Goal: Task Accomplishment & Management: Manage account settings

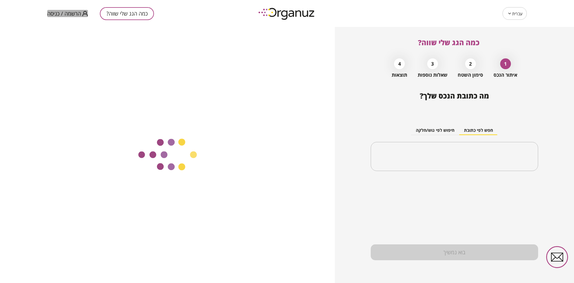
click at [69, 15] on span "הרשמה / כניסה" at bounding box center [64, 13] width 34 height 6
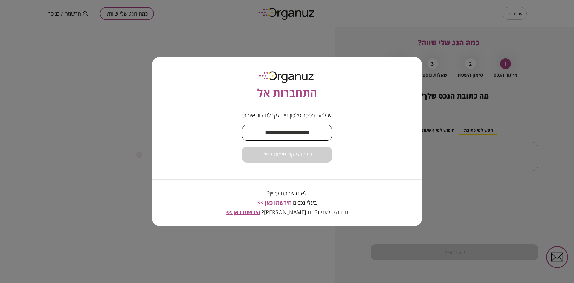
drag, startPoint x: 269, startPoint y: 130, endPoint x: 272, endPoint y: 132, distance: 3.4
click at [269, 130] on input "text" at bounding box center [287, 133] width 90 height 18
type input "**********"
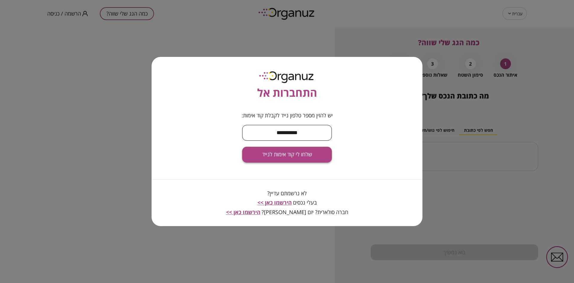
click at [285, 160] on button "שלחו לי קוד אימות לנייד" at bounding box center [287, 154] width 90 height 16
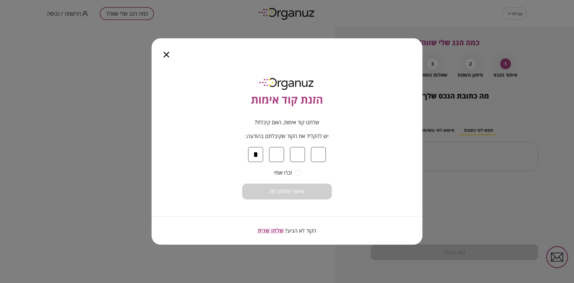
type input "*"
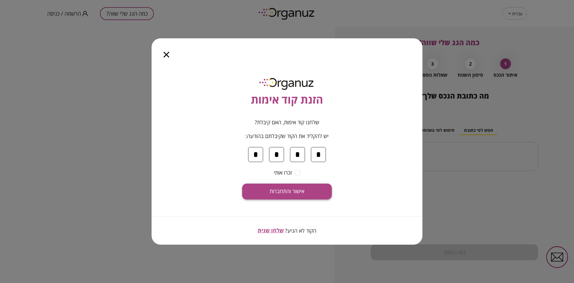
type input "*"
click at [284, 193] on span "אישור והתחברות" at bounding box center [287, 191] width 35 height 7
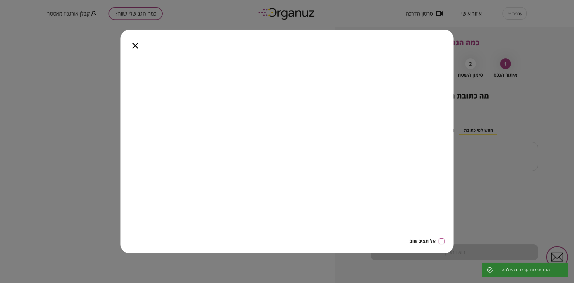
click at [134, 45] on icon "button" at bounding box center [135, 46] width 6 height 6
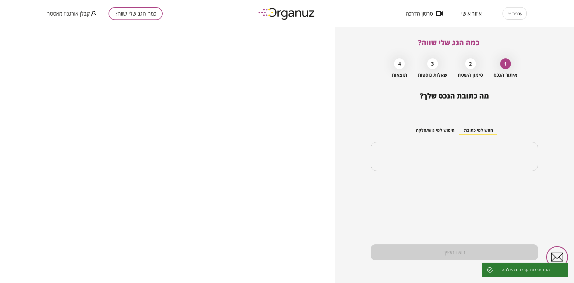
click at [472, 14] on span "איזור אישי" at bounding box center [471, 13] width 20 height 6
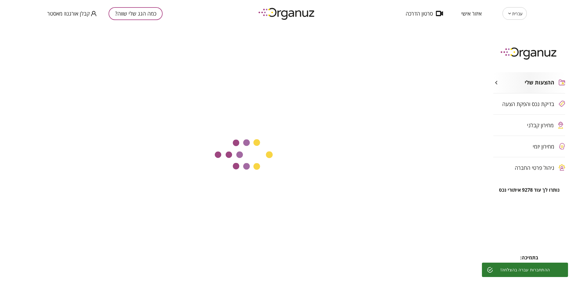
click at [544, 169] on span "ניהול פרטי החברה" at bounding box center [534, 167] width 39 height 6
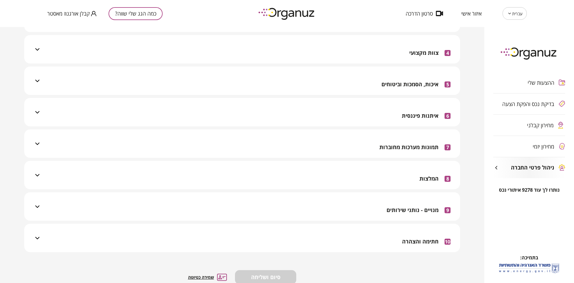
scroll to position [161, 0]
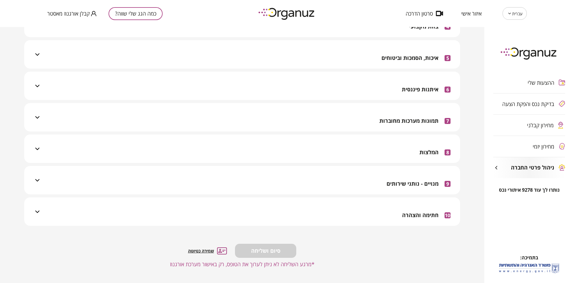
click at [303, 91] on div "6 איתנות פיננסית" at bounding box center [246, 85] width 410 height 28
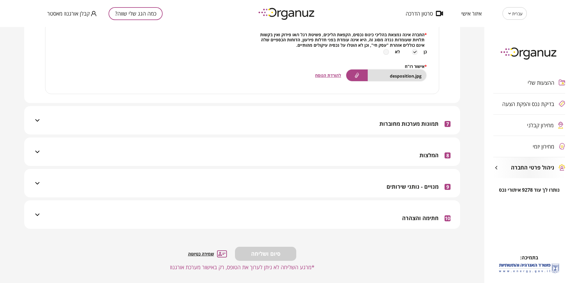
scroll to position [244, 0]
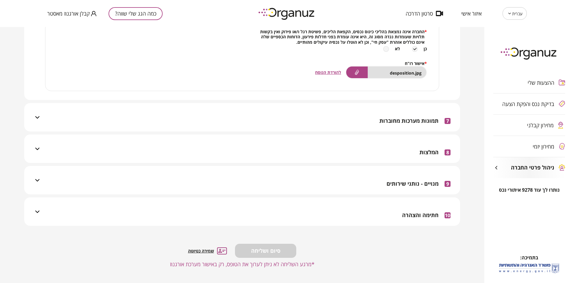
click at [324, 72] on span "להורדת הנוסח" at bounding box center [328, 72] width 26 height 6
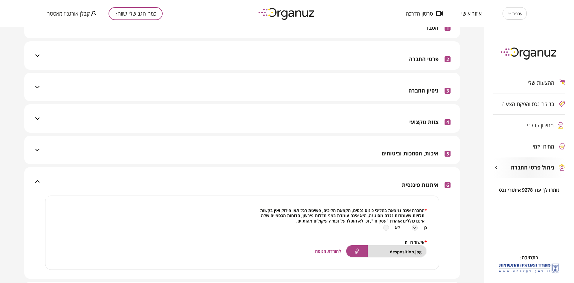
scroll to position [65, 0]
click at [252, 184] on div "6 איתנות פיננסית" at bounding box center [246, 182] width 410 height 28
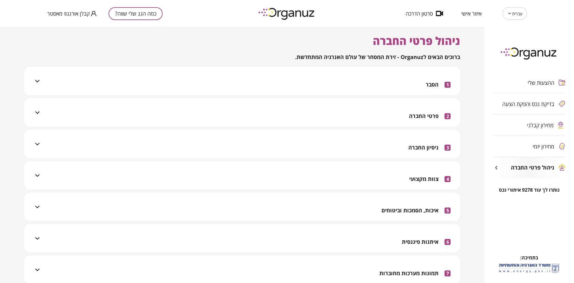
scroll to position [0, 0]
